Goal: Task Accomplishment & Management: Use online tool/utility

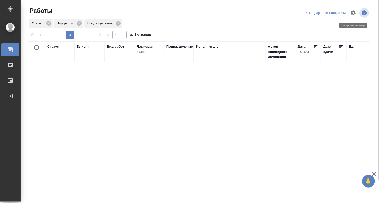
click at [352, 14] on icon "button" at bounding box center [353, 12] width 5 height 5
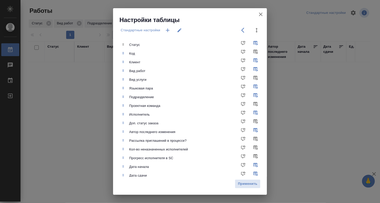
click at [323, 115] on div "Настройки таблицы Стандартные настройки Статус Код Клиент Вид работ Вид услуги …" at bounding box center [190, 101] width 380 height 203
drag, startPoint x: 16, startPoint y: 112, endPoint x: 24, endPoint y: 111, distance: 8.0
click at [16, 112] on div "Настройки таблицы Стандартные настройки Статус Код Клиент Вид работ Вид услуги …" at bounding box center [190, 101] width 380 height 203
click at [265, 13] on button "button" at bounding box center [260, 14] width 12 height 12
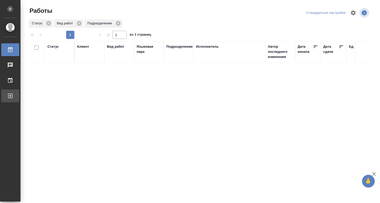
click at [10, 97] on div "Выйти" at bounding box center [3, 96] width 13 height 8
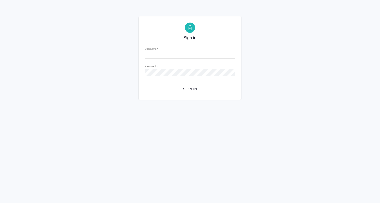
type input "[EMAIL_ADDRESS][DOMAIN_NAME]"
click at [192, 87] on span "Sign in" at bounding box center [190, 89] width 82 height 6
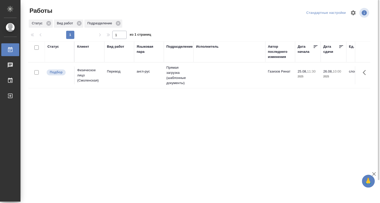
click at [245, 76] on td at bounding box center [229, 75] width 72 height 18
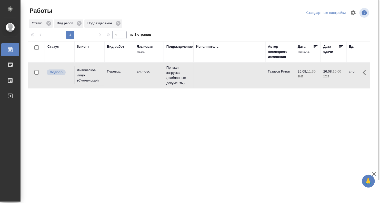
click at [245, 76] on td at bounding box center [229, 75] width 72 height 18
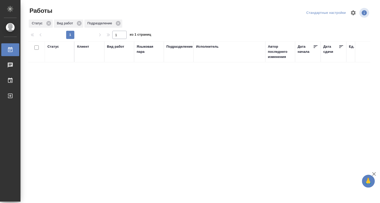
click at [286, 203] on html "🙏 .cls-1 fill:#fff; AWATERA Denisova Elina Работы 0 Чаты График Выйти Работы Ст…" at bounding box center [190, 101] width 380 height 203
click at [286, 203] on div "Статус Клиент Вид работ Языковая пара Подразделение Исполнитель Автор последнег…" at bounding box center [199, 133] width 342 height 184
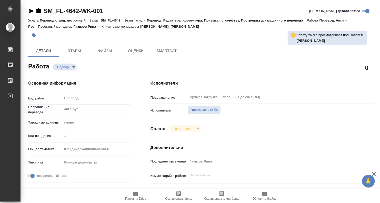
type textarea "x"
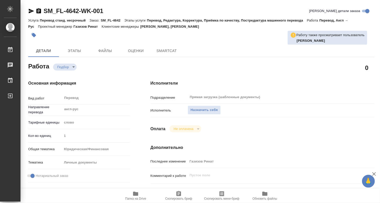
type textarea "x"
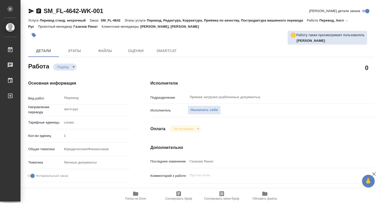
type textarea "x"
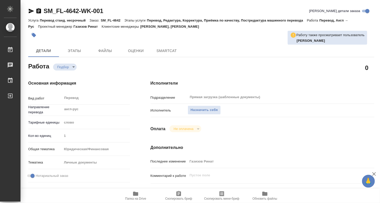
type textarea "x"
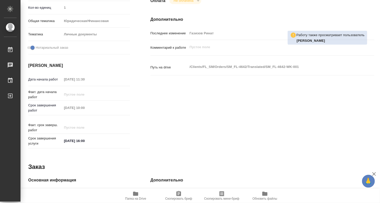
type textarea "x"
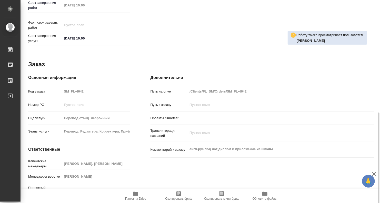
scroll to position [234, 0]
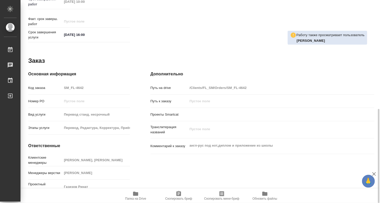
type textarea "x"
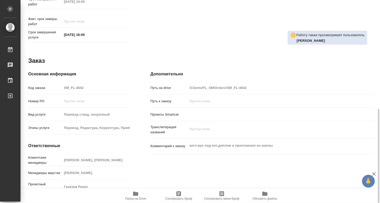
click at [134, 193] on icon "button" at bounding box center [135, 194] width 5 height 4
type textarea "x"
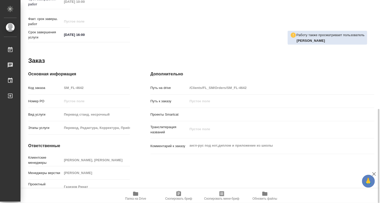
type textarea "x"
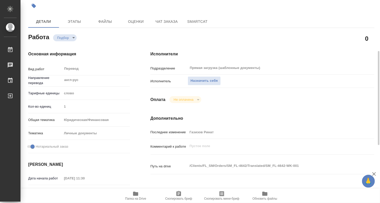
scroll to position [0, 0]
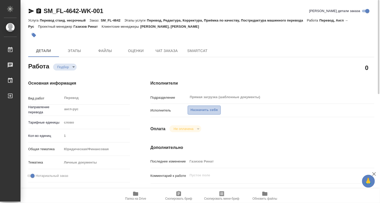
click at [203, 108] on span "Назначить себя" at bounding box center [203, 110] width 27 height 6
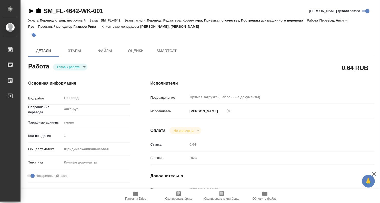
type textarea "x"
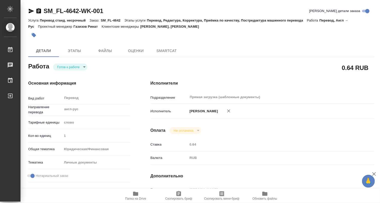
type textarea "x"
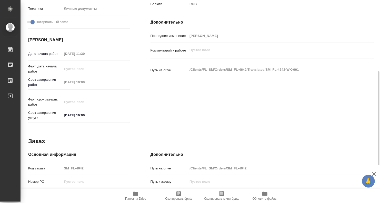
type textarea "x"
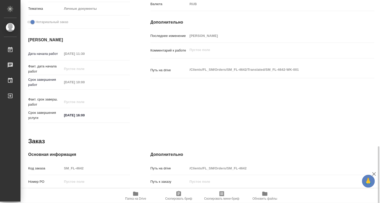
scroll to position [234, 0]
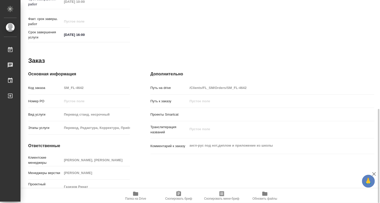
type textarea "x"
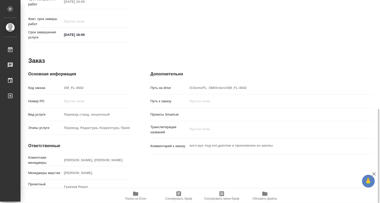
click at [133, 190] on button "Папка на Drive" at bounding box center [135, 196] width 43 height 14
